Goal: Navigation & Orientation: Find specific page/section

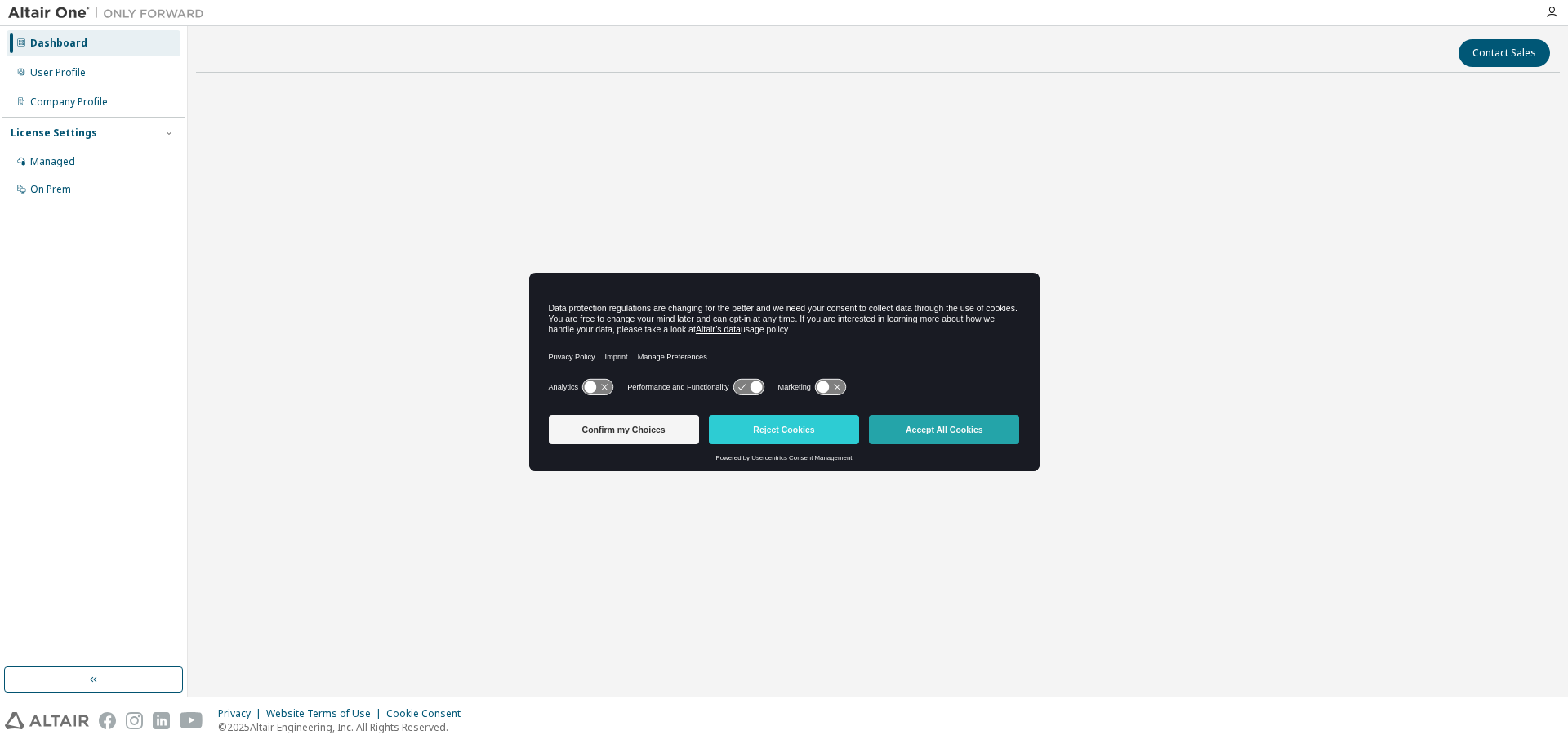
click at [951, 431] on button "Accept All Cookies" at bounding box center [944, 429] width 150 height 29
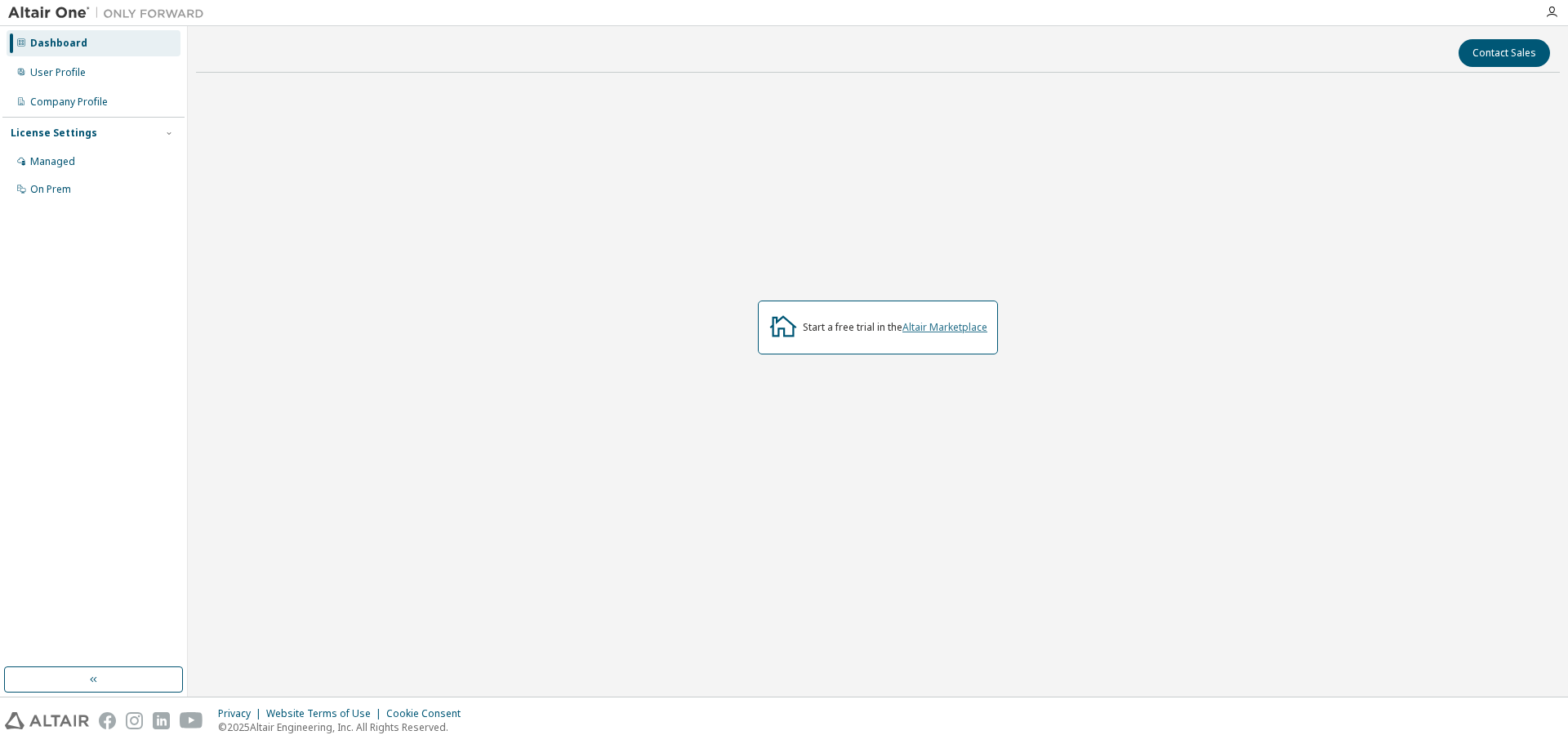
click at [934, 332] on link "Altair Marketplace" at bounding box center [944, 327] width 85 height 14
